Goal: Task Accomplishment & Management: Manage account settings

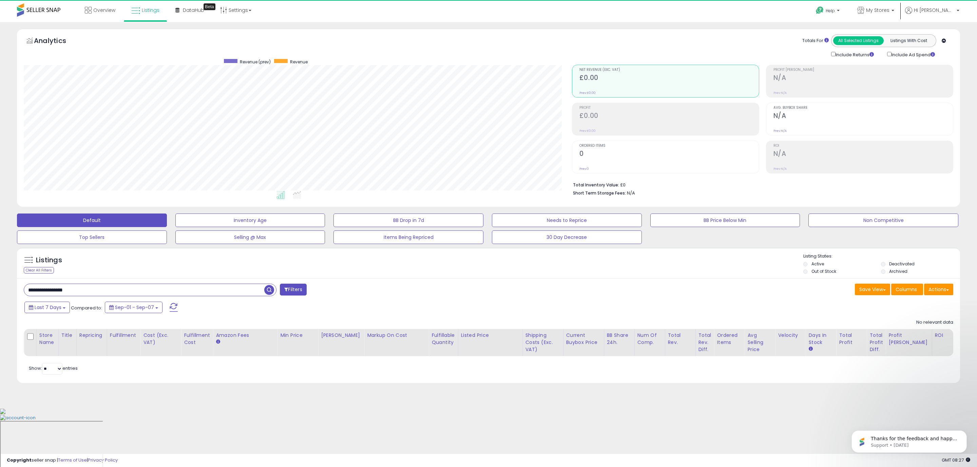
scroll to position [139, 548]
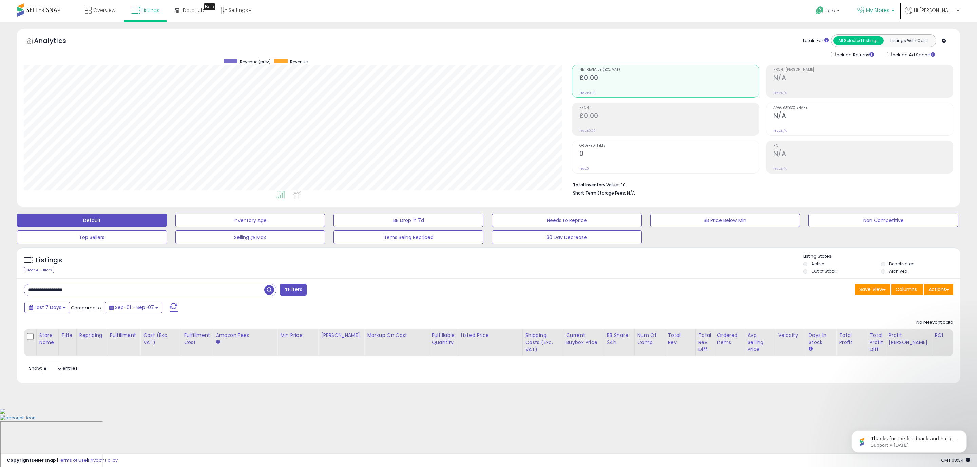
click at [889, 10] on span "My Stores" at bounding box center [877, 10] width 23 height 7
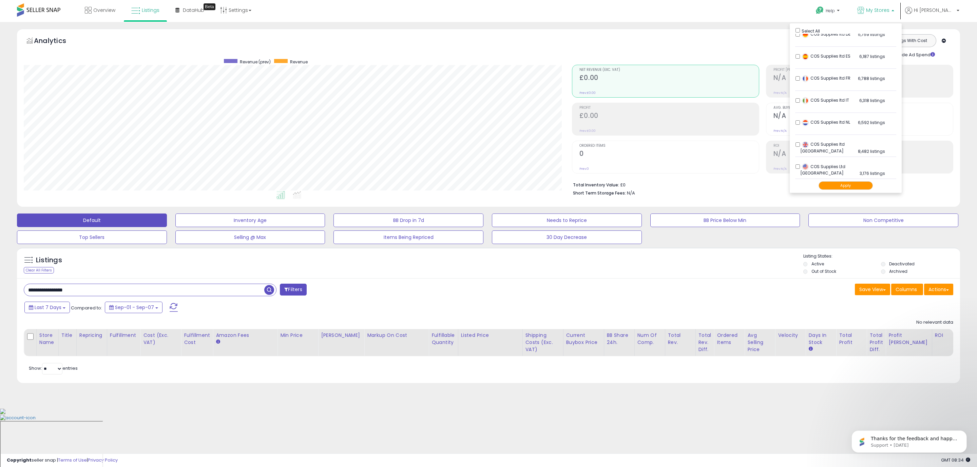
scroll to position [14, 0]
click at [844, 181] on button "Apply" at bounding box center [845, 185] width 54 height 8
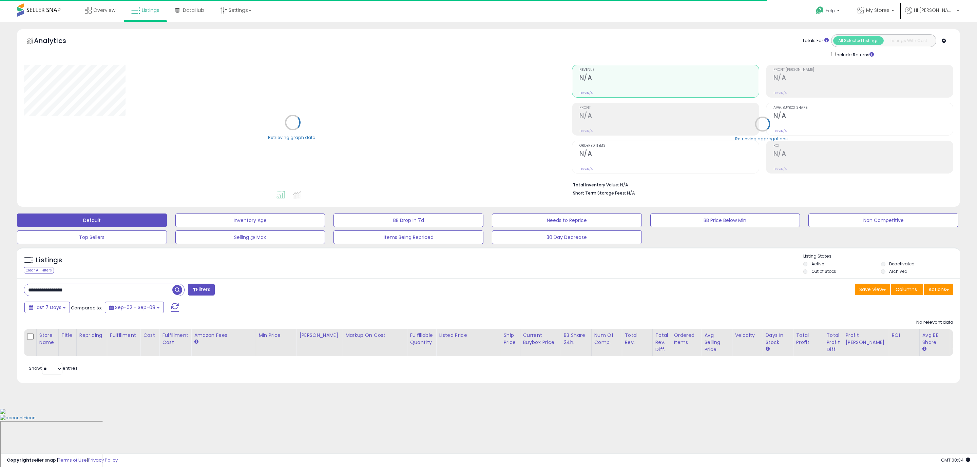
click at [92, 290] on input "**********" at bounding box center [98, 290] width 148 height 12
click at [92, 290] on input "**********" at bounding box center [144, 290] width 240 height 12
paste input "text"
type input "**********"
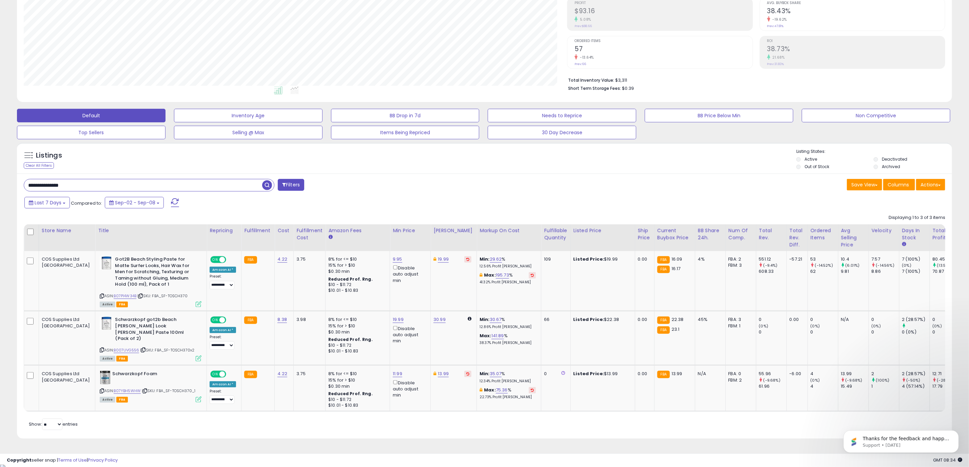
scroll to position [139, 543]
click at [343, 426] on div "Retrieving listings data.. Displaying 1 to 3 of 3 items Store Name Title" at bounding box center [484, 321] width 921 height 221
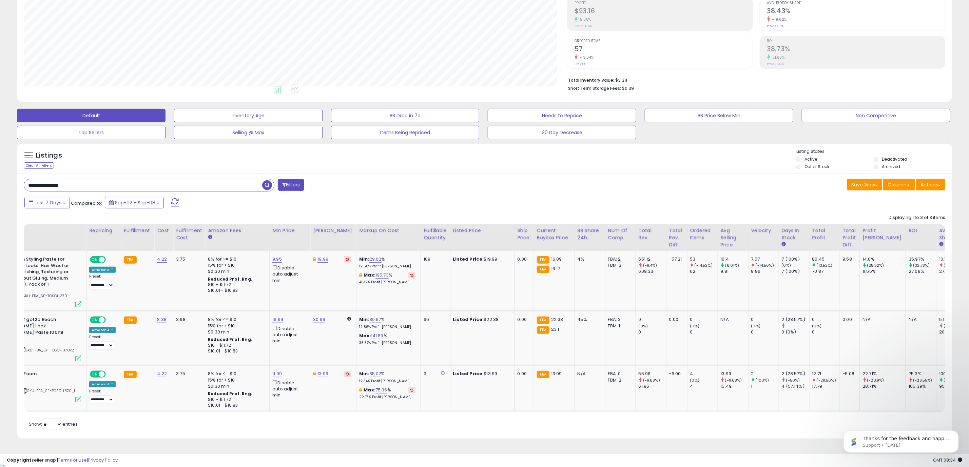
scroll to position [0, 121]
click at [542, 425] on div "Retrieving listings data.. Displaying 1 to 3 of 3 items Store Name Title" at bounding box center [484, 321] width 921 height 221
click at [554, 429] on div "Retrieving listings data.. Displaying 1 to 3 of 3 items Store Name Title" at bounding box center [484, 321] width 921 height 221
click at [565, 419] on div "Retrieving listings data.. Displaying 1 to 3 of 3 items Store Name Title" at bounding box center [484, 321] width 921 height 221
click at [593, 431] on div "Retrieving listings data.. Displaying 1 to 3 of 3 items Store Name Title" at bounding box center [484, 321] width 921 height 221
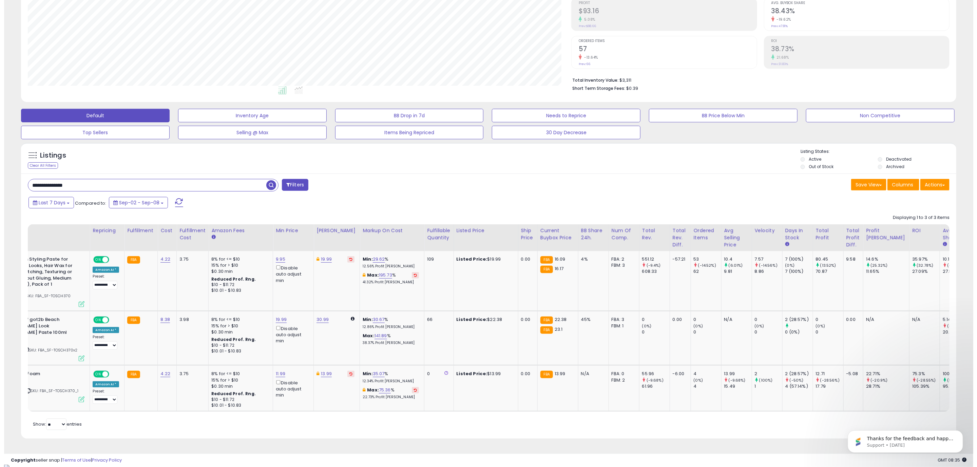
scroll to position [0, 0]
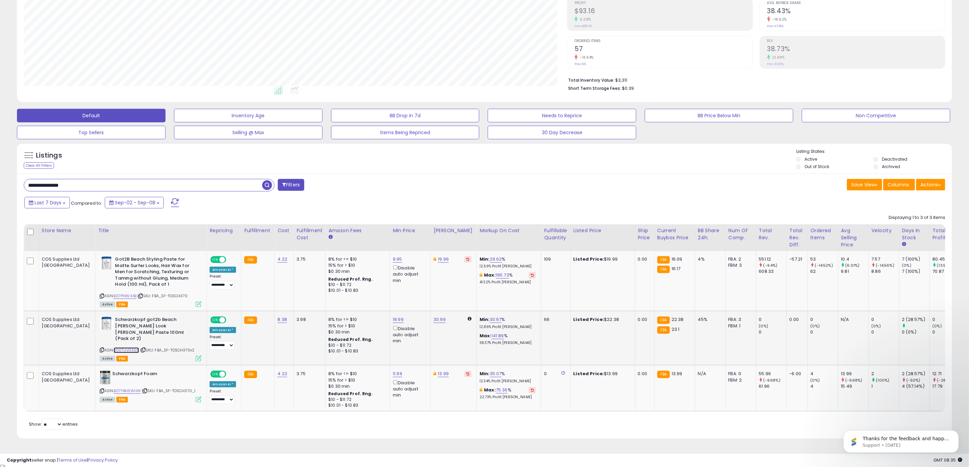
click at [114, 348] on link "B007UVG556" at bounding box center [126, 351] width 25 height 6
click at [196, 356] on icon at bounding box center [199, 359] width 6 height 6
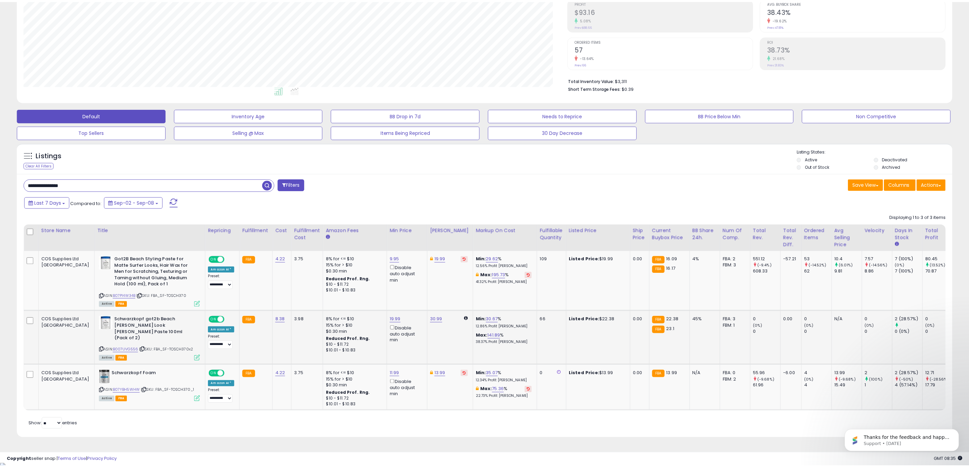
scroll to position [139, 548]
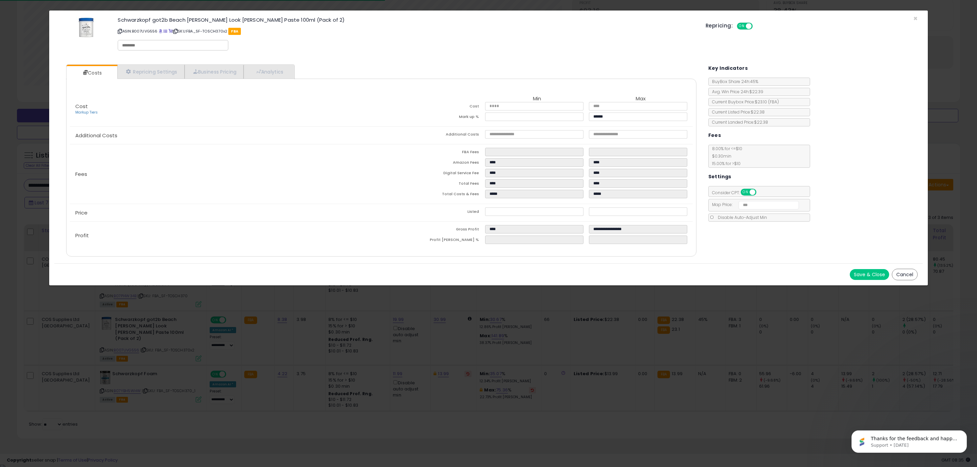
click at [542, 259] on div "Costs Repricing Settings Business Pricing Analytics Cost" at bounding box center [381, 161] width 644 height 204
click at [868, 271] on button "Save & Close" at bounding box center [868, 274] width 39 height 11
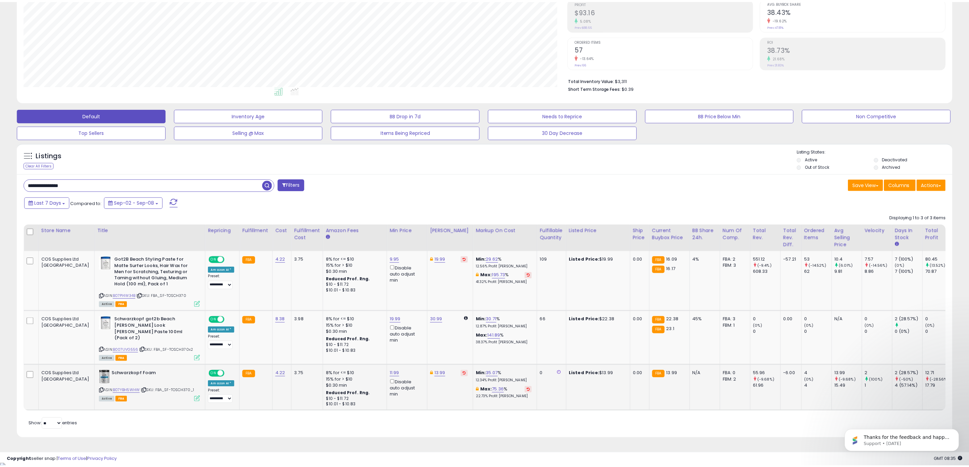
scroll to position [139, 543]
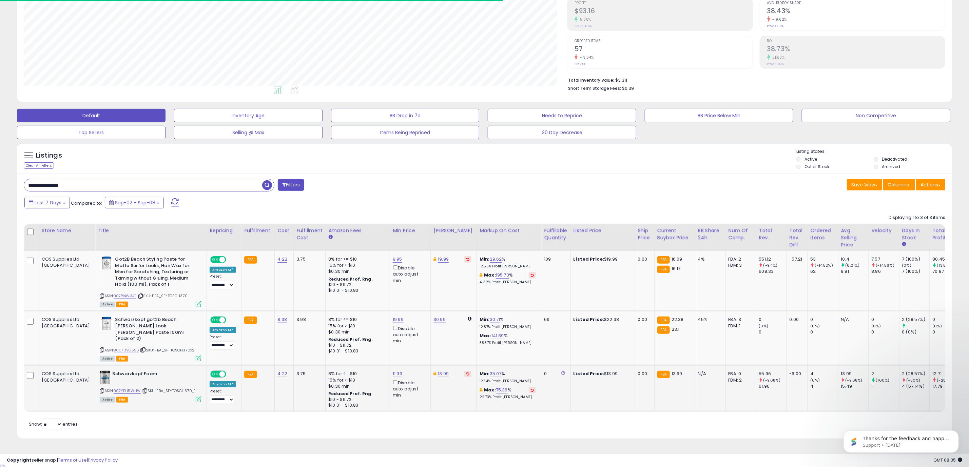
click at [196, 397] on icon at bounding box center [199, 400] width 6 height 6
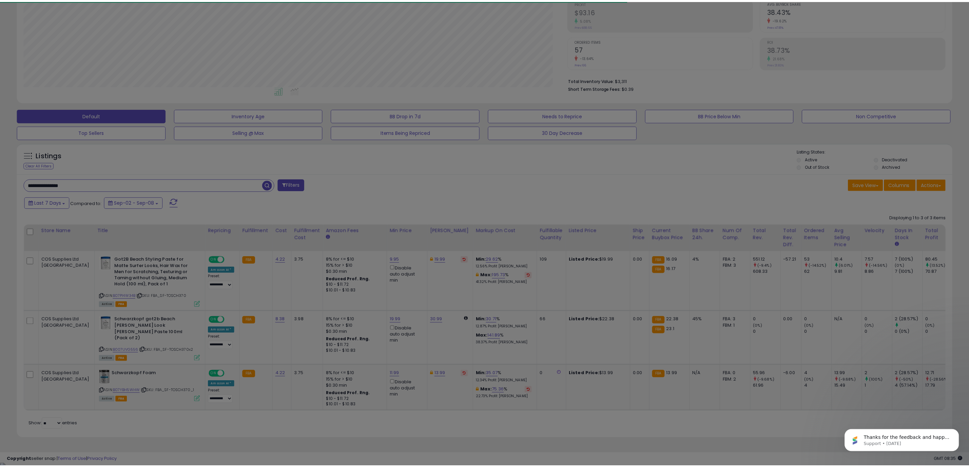
scroll to position [139, 548]
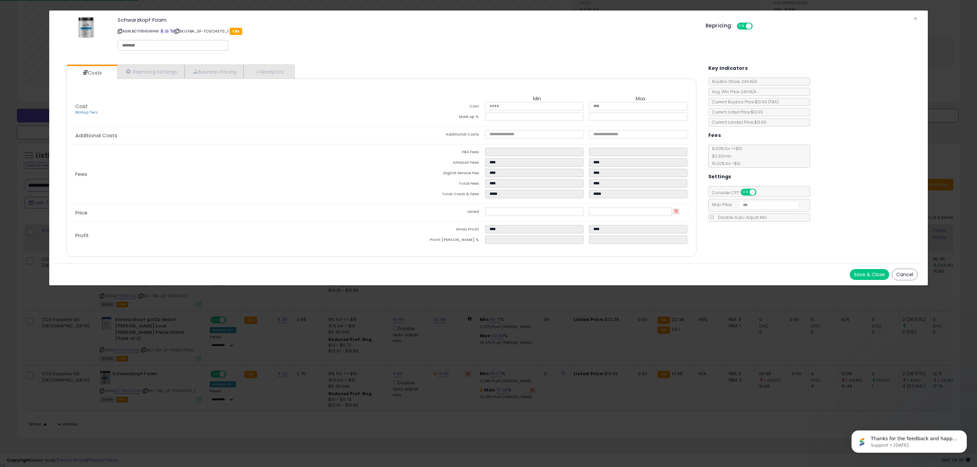
click at [537, 260] on div "Costs Repricing Settings Business Pricing Analytics Cost" at bounding box center [381, 161] width 644 height 204
click at [861, 281] on div "Save & Close Cancel" at bounding box center [488, 274] width 868 height 22
click at [914, 21] on div "Repricing: ON OFF" at bounding box center [811, 25] width 212 height 10
click at [914, 17] on span "×" at bounding box center [915, 19] width 4 height 10
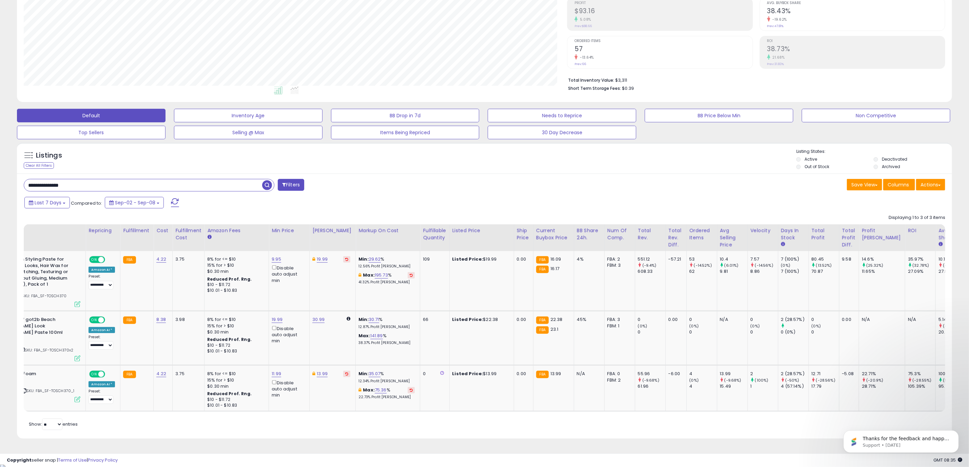
scroll to position [0, 0]
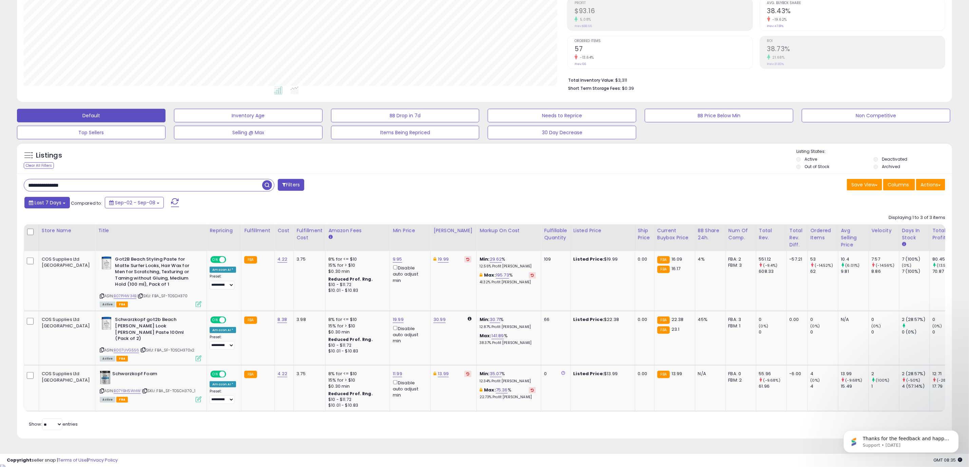
click at [44, 206] on span "Last 7 Days" at bounding box center [48, 202] width 27 height 7
type input "**********"
click at [50, 232] on li "Last 30 Days" at bounding box center [54, 235] width 54 height 9
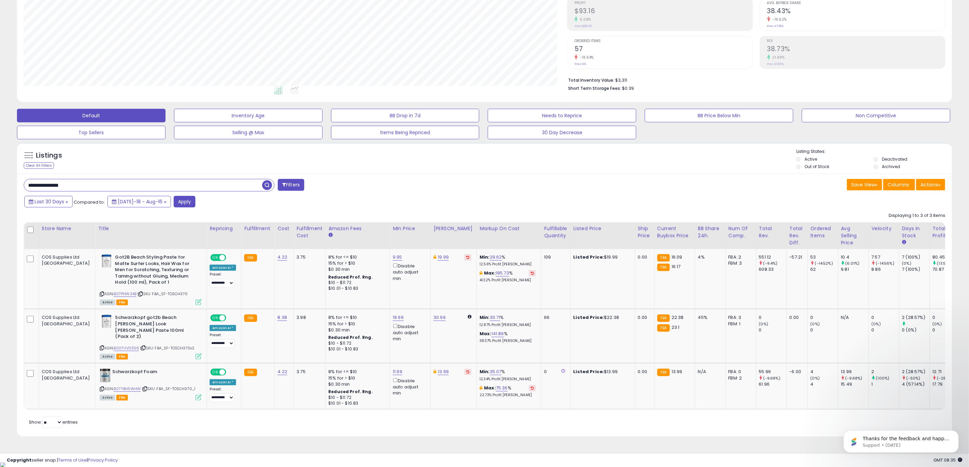
scroll to position [103, 0]
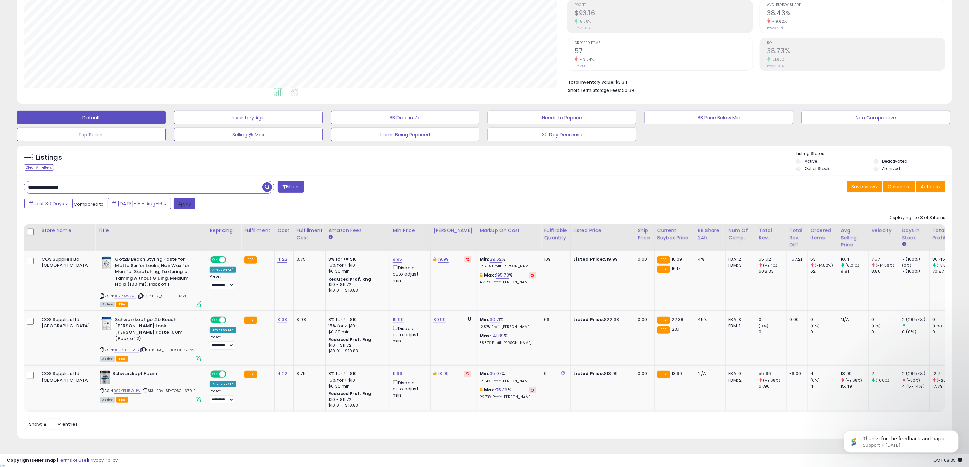
click at [178, 202] on button "Apply" at bounding box center [185, 204] width 22 height 12
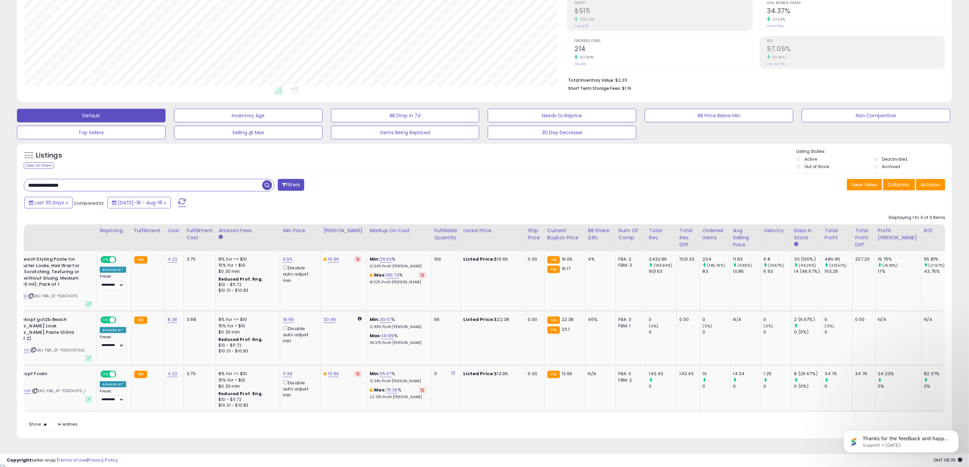
scroll to position [0, 0]
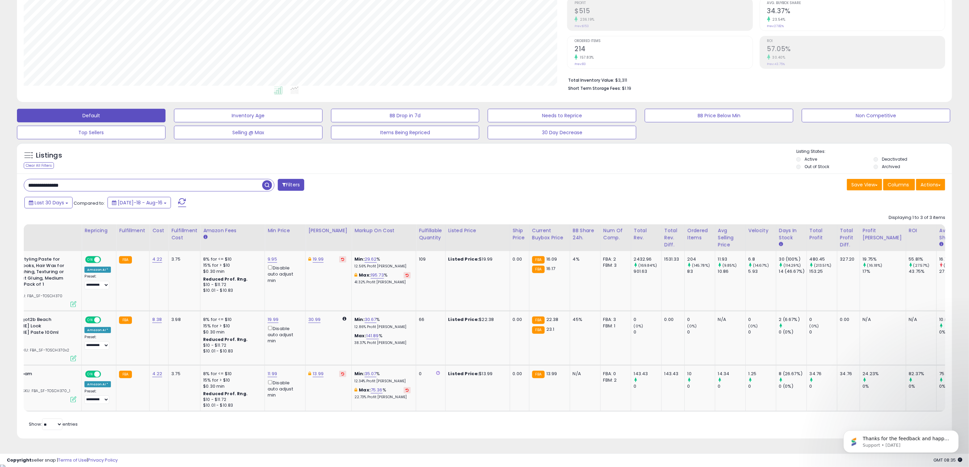
click at [692, 424] on div "Retrieving listings data.. Displaying 1 to 3 of 3 items Store Name Title" at bounding box center [484, 321] width 921 height 221
click at [667, 421] on div "Retrieving listings data.. Displaying 1 to 3 of 3 items Store Name Title" at bounding box center [484, 321] width 921 height 221
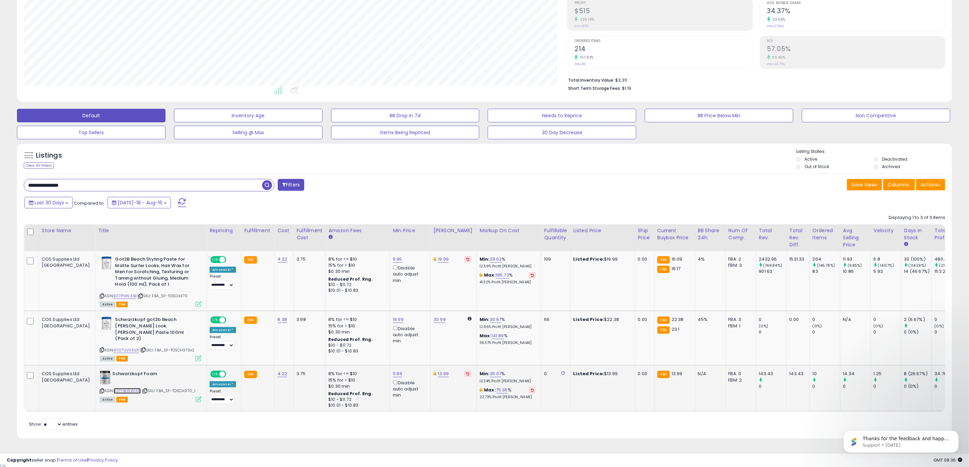
click at [114, 388] on link "B07YBH5WHW" at bounding box center [127, 391] width 27 height 6
drag, startPoint x: 83, startPoint y: 184, endPoint x: 38, endPoint y: 186, distance: 45.8
click at [39, 186] on input "**********" at bounding box center [143, 185] width 238 height 12
click at [53, 188] on input "**********" at bounding box center [143, 185] width 238 height 12
drag, startPoint x: 31, startPoint y: 189, endPoint x: 22, endPoint y: 189, distance: 9.2
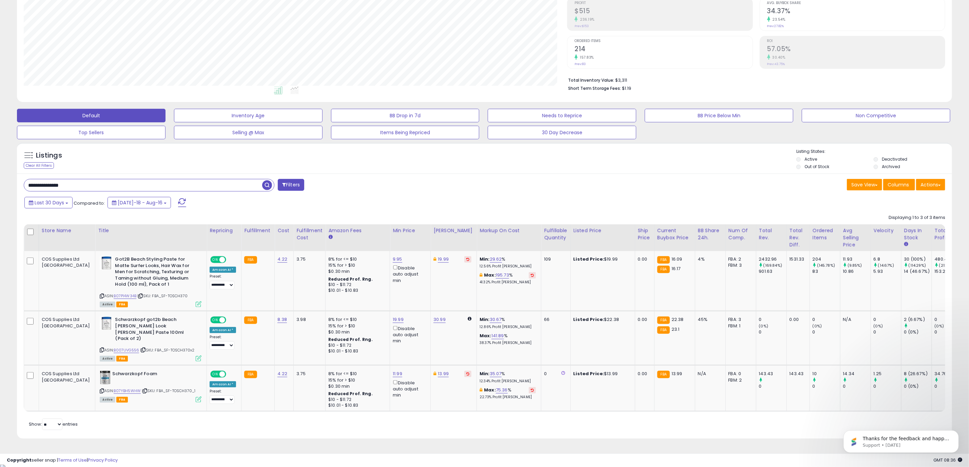
click at [23, 189] on div "**********" at bounding box center [252, 186] width 466 height 14
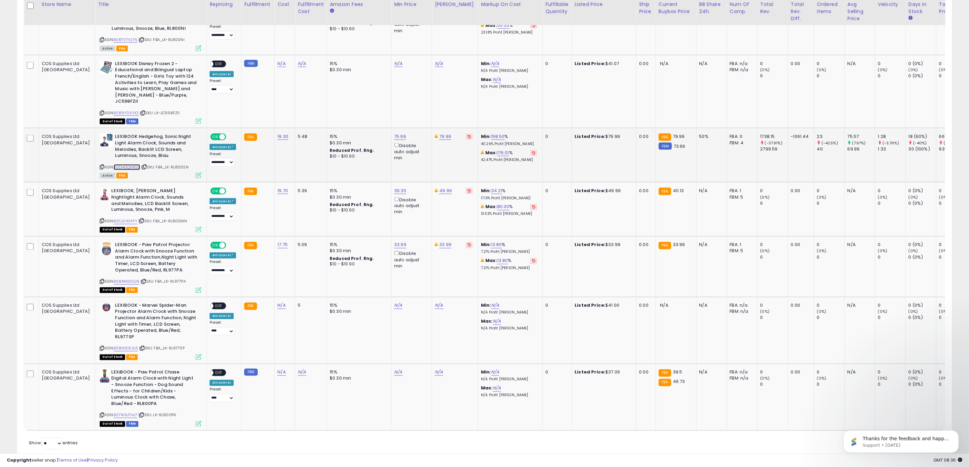
click at [114, 164] on link "B0DHGQNRG3" at bounding box center [127, 167] width 26 height 6
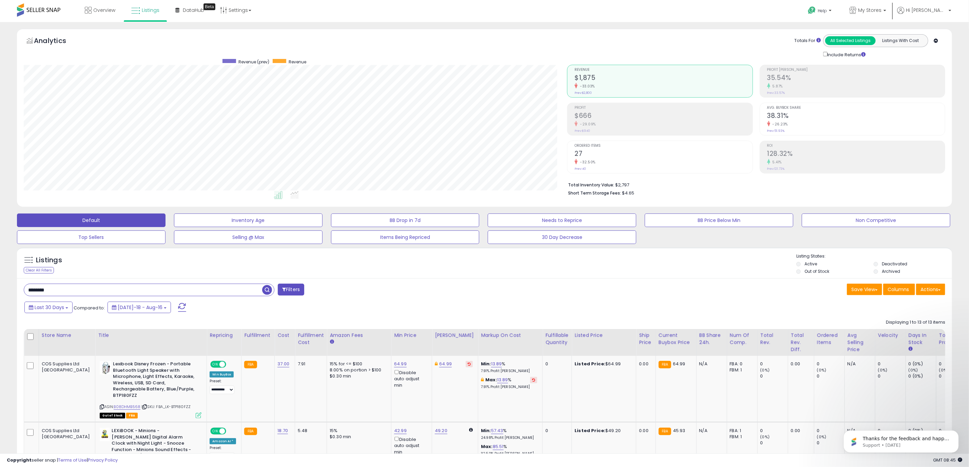
drag, startPoint x: 59, startPoint y: 289, endPoint x: -47, endPoint y: 288, distance: 106.5
click at [0, 288] on html "Unable to login Retrieving listings data.. has not yet accepted the Terms of Us…" at bounding box center [484, 233] width 969 height 467
paste input "*******"
type input "**********"
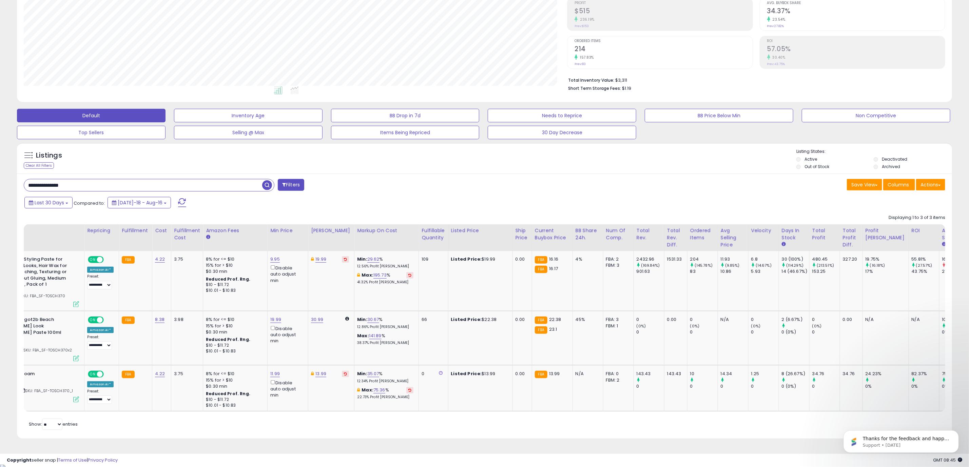
scroll to position [0, 124]
click at [724, 423] on div "Retrieving listings data.. Displaying 1 to 3 of 3 items Store Name Title" at bounding box center [484, 321] width 921 height 221
click at [753, 419] on div "Retrieving listings data.. Displaying 1 to 3 of 3 items Store Name Title" at bounding box center [484, 321] width 921 height 221
